Goal: Transaction & Acquisition: Subscribe to service/newsletter

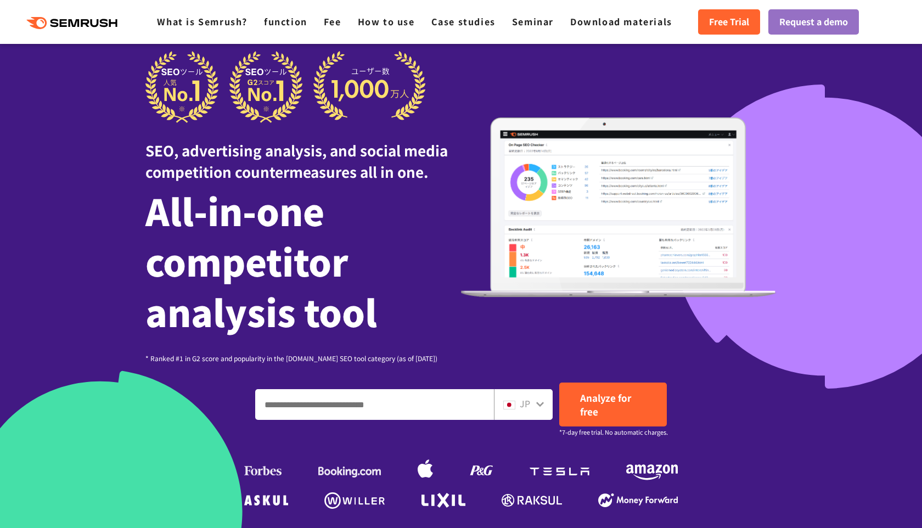
scroll to position [20, 0]
click at [720, 24] on font "Free Trial" at bounding box center [729, 21] width 40 height 13
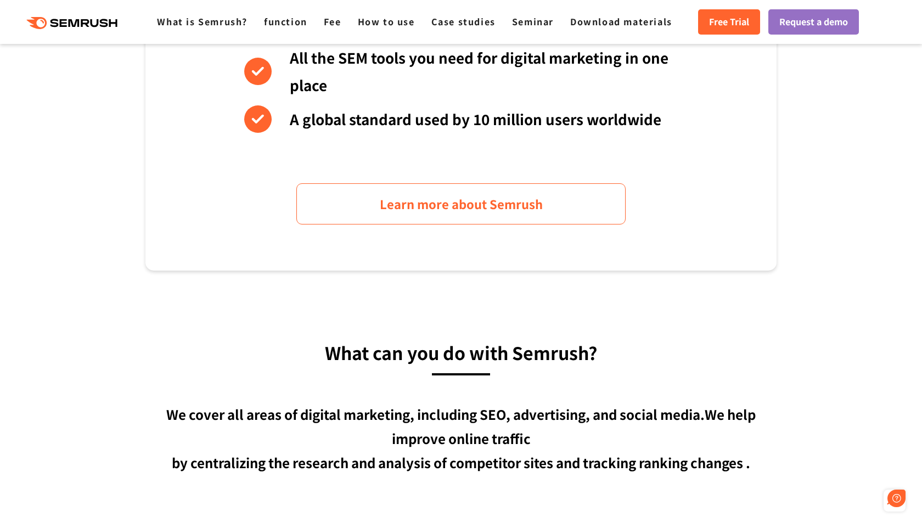
scroll to position [716, 0]
click at [330, 32] on div ".cls {fill: #FF642D;} .cls {fill: #FF642D;} What is Semrush? function Fee How t…" at bounding box center [461, 21] width 922 height 33
click at [330, 23] on font "Fee" at bounding box center [333, 21] width 18 height 13
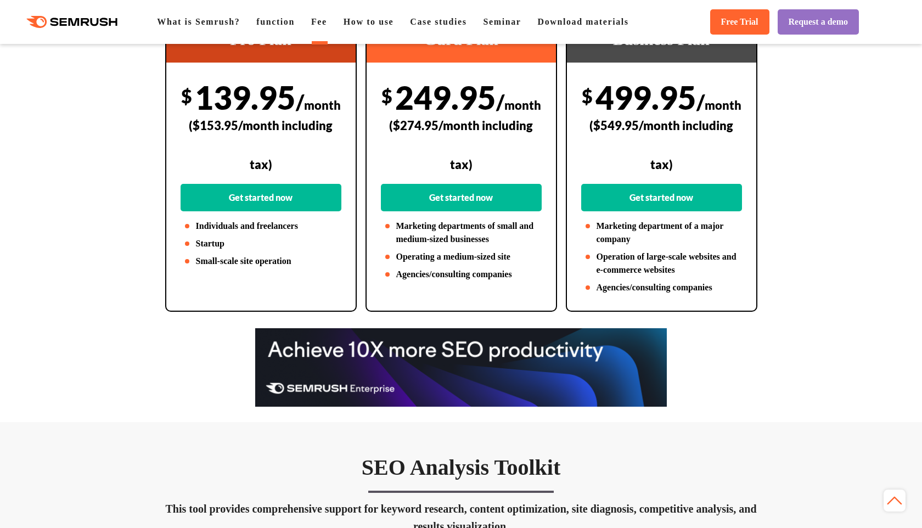
scroll to position [278, 0]
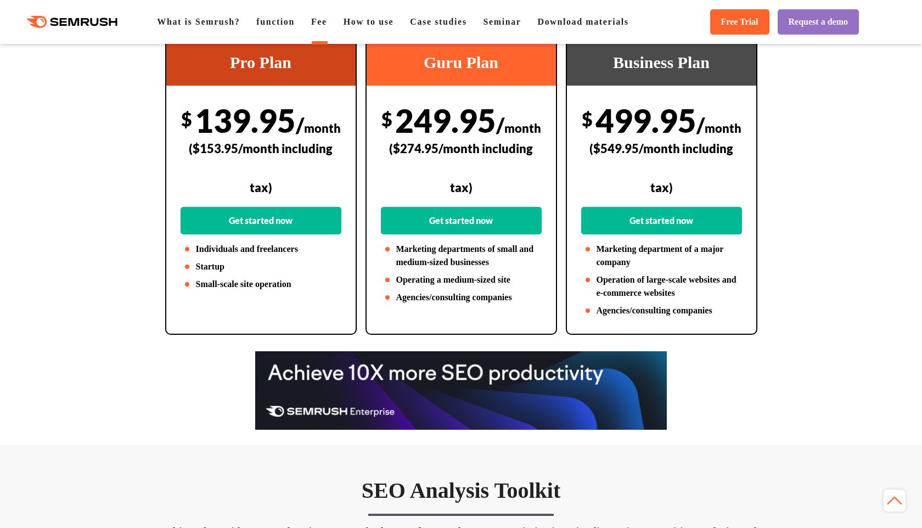
click at [296, 116] on font "139.95" at bounding box center [245, 121] width 101 height 38
